Goal: Task Accomplishment & Management: Complete application form

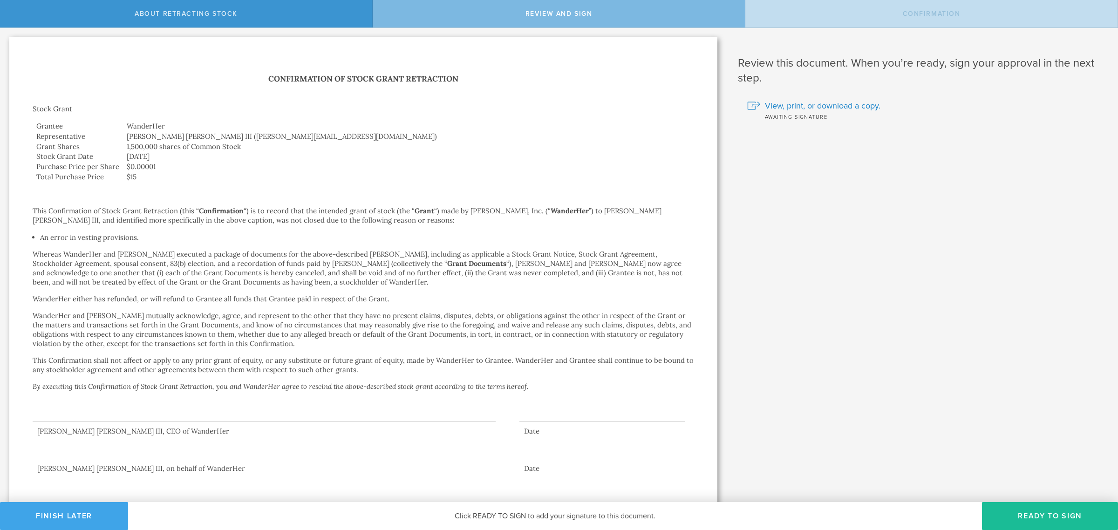
click at [62, 514] on button "Finish Later" at bounding box center [64, 516] width 128 height 28
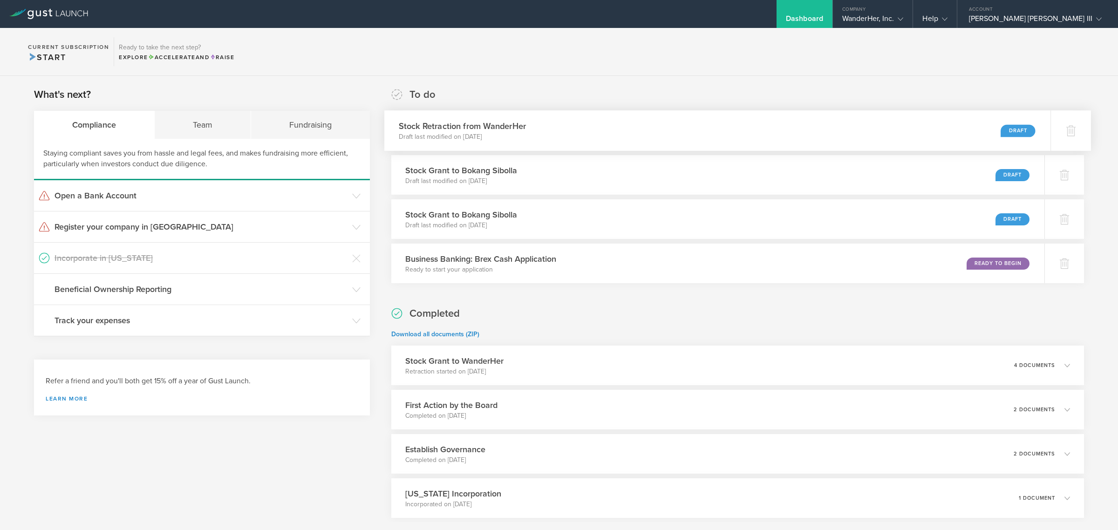
click at [533, 132] on div "Stock Retraction from WanderHer Draft last modified on [DATE] Draft" at bounding box center [717, 130] width 666 height 41
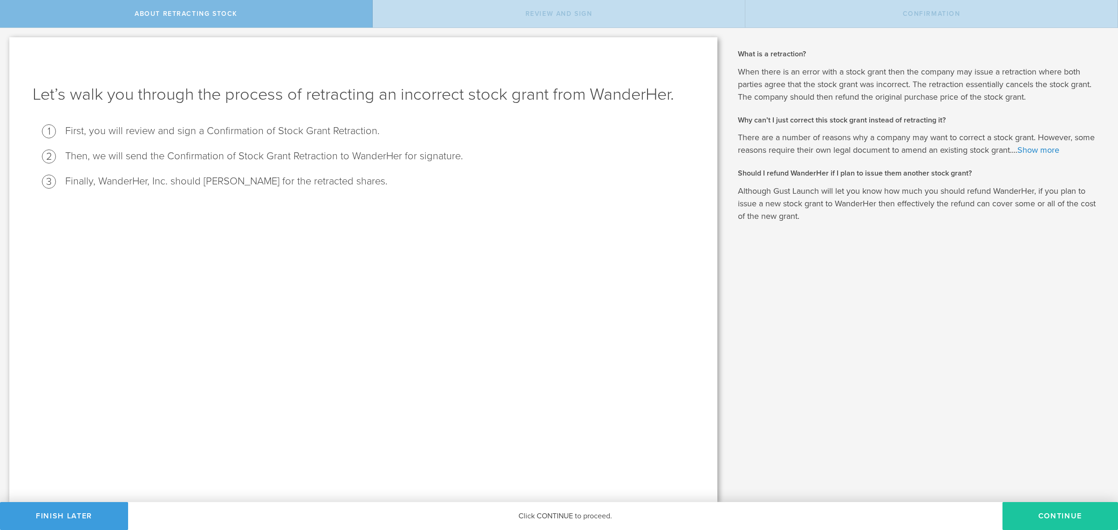
click at [1033, 517] on button "Continue" at bounding box center [1060, 516] width 116 height 28
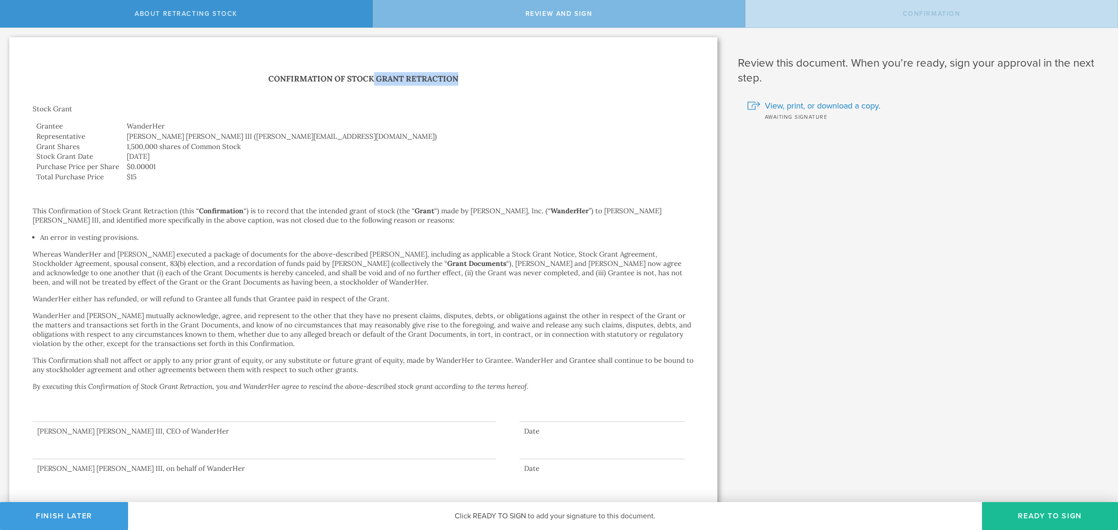
drag, startPoint x: 371, startPoint y: 78, endPoint x: 462, endPoint y: 79, distance: 90.8
click at [462, 79] on h1 "Confirmation of Stock Grant Retraction" at bounding box center [363, 79] width 661 height 14
drag, startPoint x: 138, startPoint y: 181, endPoint x: 123, endPoint y: 178, distance: 14.6
click at [123, 178] on td "$15" at bounding box center [408, 177] width 571 height 10
click at [304, 176] on td "$15" at bounding box center [408, 177] width 571 height 10
